Goal: Navigation & Orientation: Find specific page/section

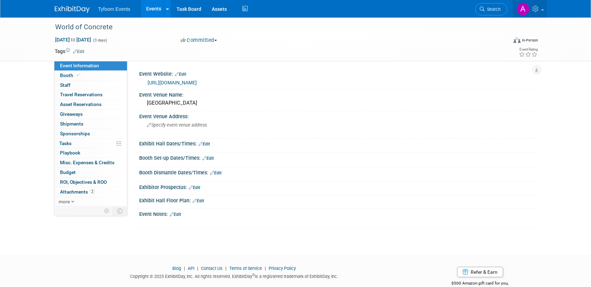
click at [539, 7] on icon at bounding box center [536, 9] width 8 height 6
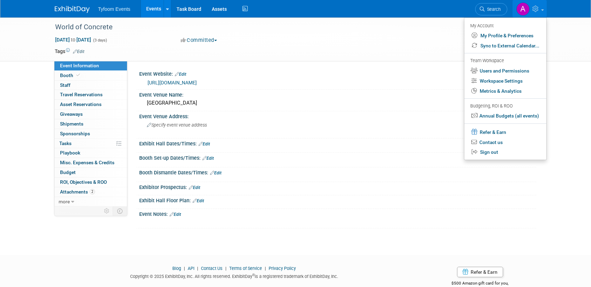
drag, startPoint x: 436, startPoint y: 31, endPoint x: 411, endPoint y: 40, distance: 26.6
click at [435, 31] on div "World of Concrete" at bounding box center [275, 27] width 444 height 13
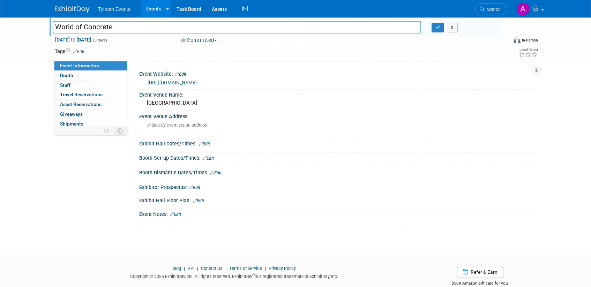
click at [152, 6] on link "Events" at bounding box center [153, 8] width 25 height 17
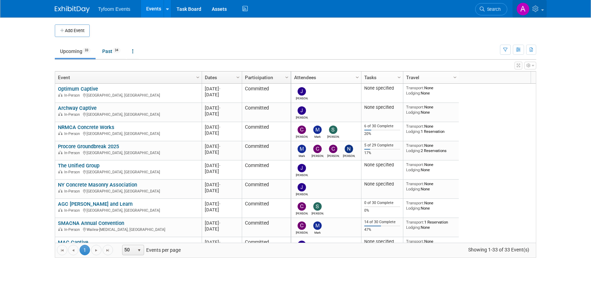
click at [545, 10] on link at bounding box center [529, 8] width 34 height 17
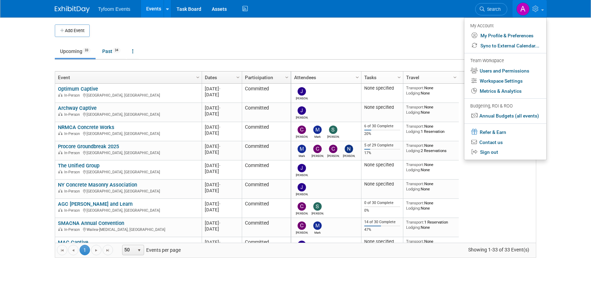
drag, startPoint x: 432, startPoint y: 33, endPoint x: 506, endPoint y: 50, distance: 76.0
click at [433, 34] on td at bounding box center [301, 30] width 423 height 13
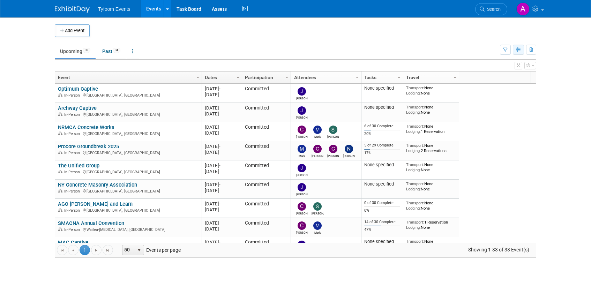
click at [520, 50] on icon "button" at bounding box center [518, 50] width 5 height 5
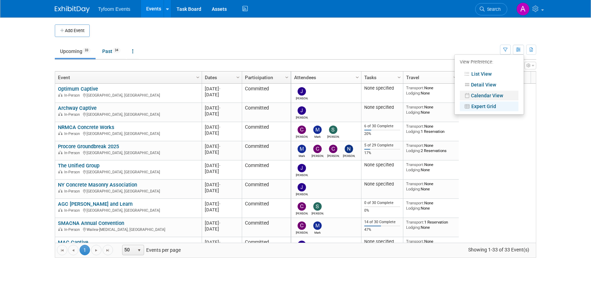
click at [482, 96] on link "Calendar View" at bounding box center [489, 96] width 59 height 10
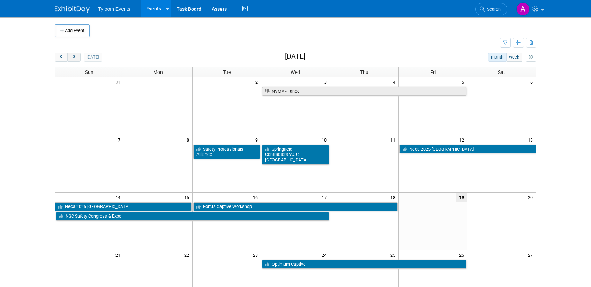
click at [76, 58] on span "next" at bounding box center [73, 57] width 5 height 5
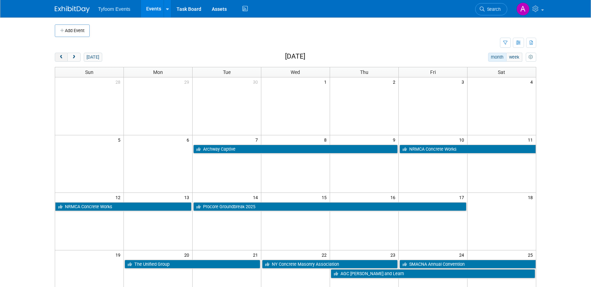
click at [60, 59] on span "prev" at bounding box center [61, 57] width 5 height 5
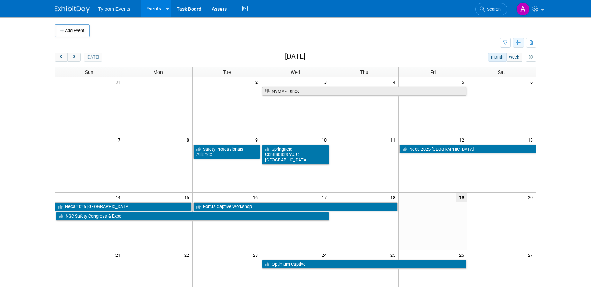
click at [519, 44] on icon "button" at bounding box center [518, 43] width 5 height 5
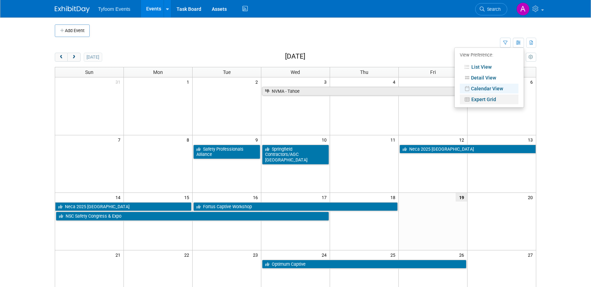
click at [484, 101] on link "Expert Grid" at bounding box center [489, 100] width 59 height 10
